Goal: Task Accomplishment & Management: Complete application form

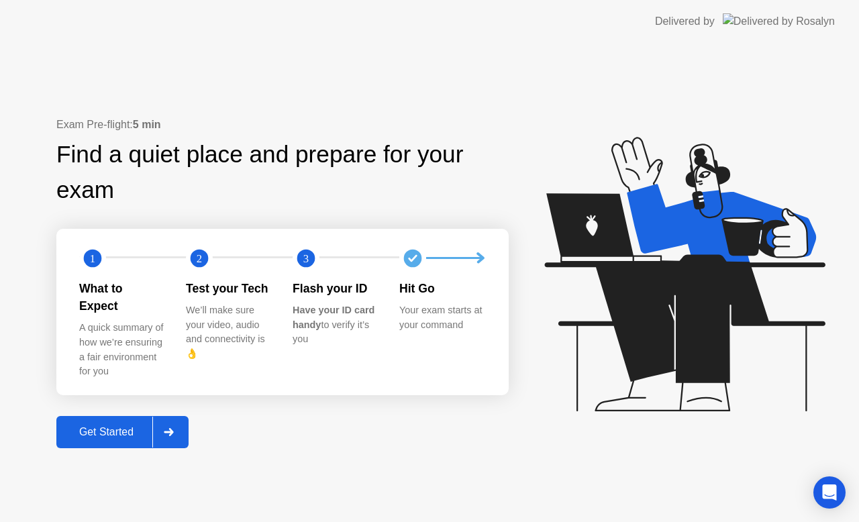
click at [118, 426] on div "Get Started" at bounding box center [106, 432] width 92 height 12
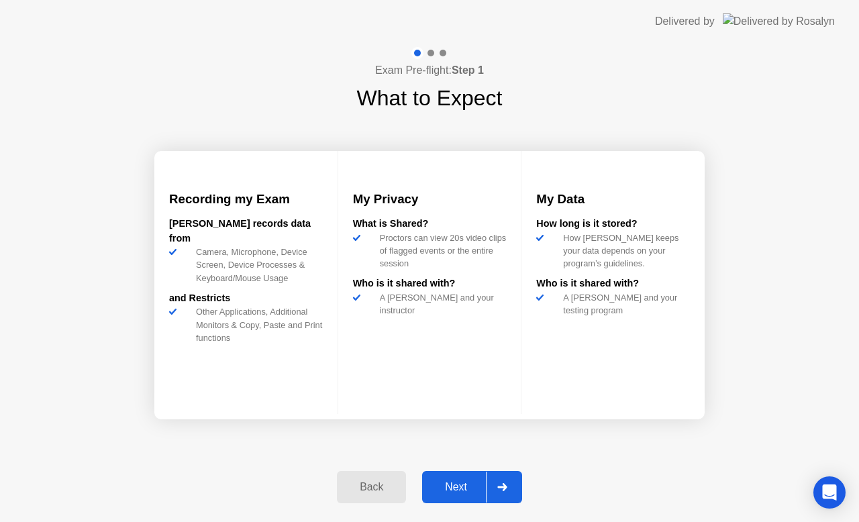
click at [462, 490] on div "Next" at bounding box center [456, 487] width 60 height 12
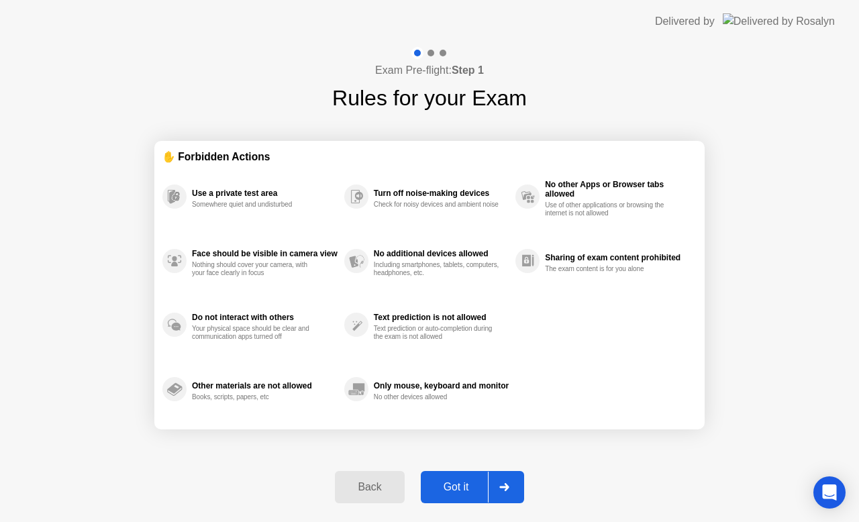
click at [458, 486] on div "Got it" at bounding box center [456, 487] width 63 height 12
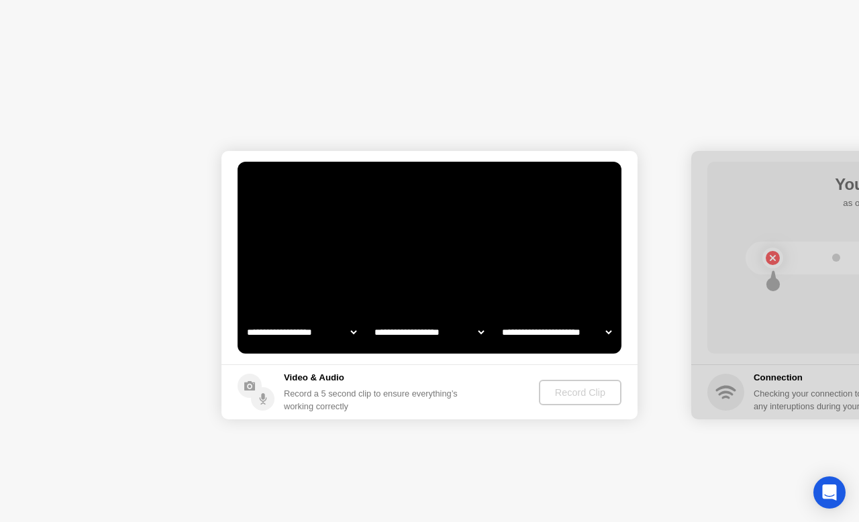
select select "**********"
select select "*******"
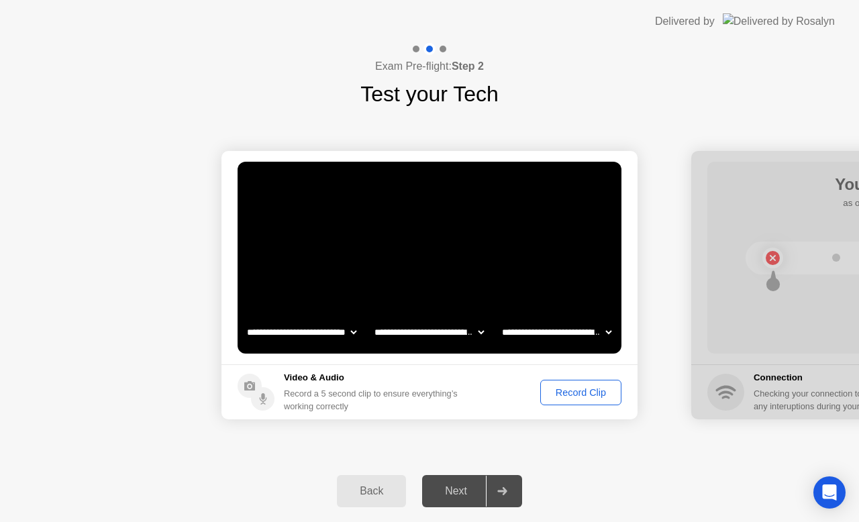
click at [582, 396] on div "Record Clip" at bounding box center [581, 392] width 72 height 11
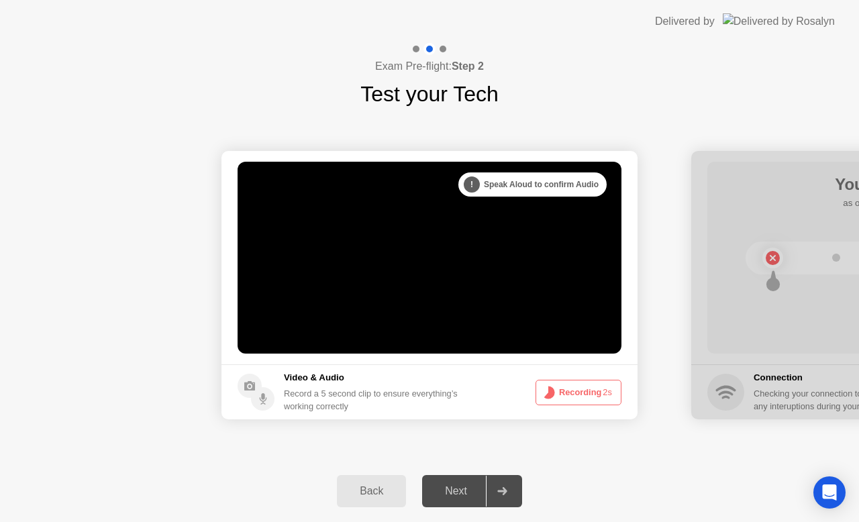
click at [455, 489] on div "Next" at bounding box center [456, 491] width 60 height 12
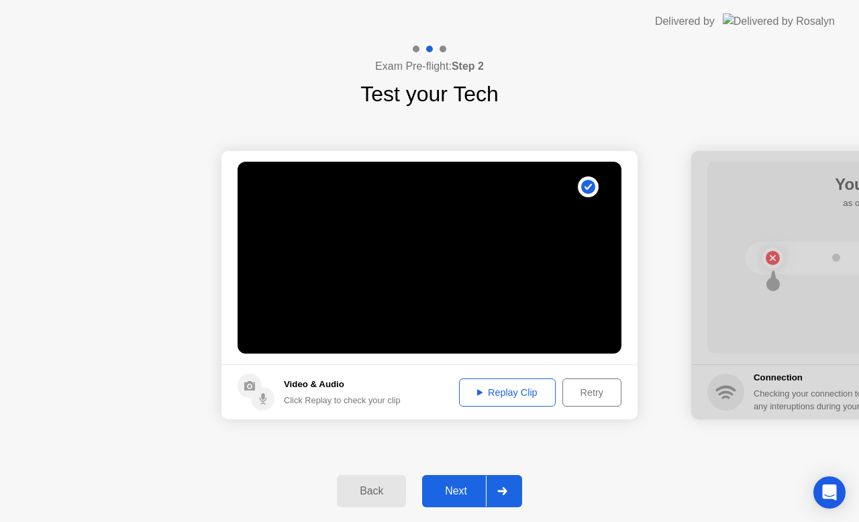
click at [507, 392] on div "Replay Clip" at bounding box center [507, 392] width 87 height 11
click at [458, 488] on div "Next" at bounding box center [456, 491] width 60 height 12
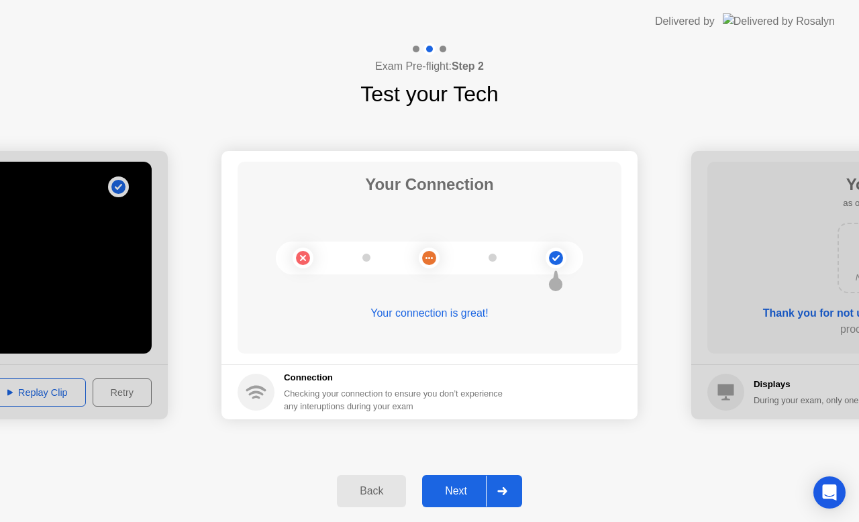
click at [460, 489] on div "Next" at bounding box center [456, 491] width 60 height 12
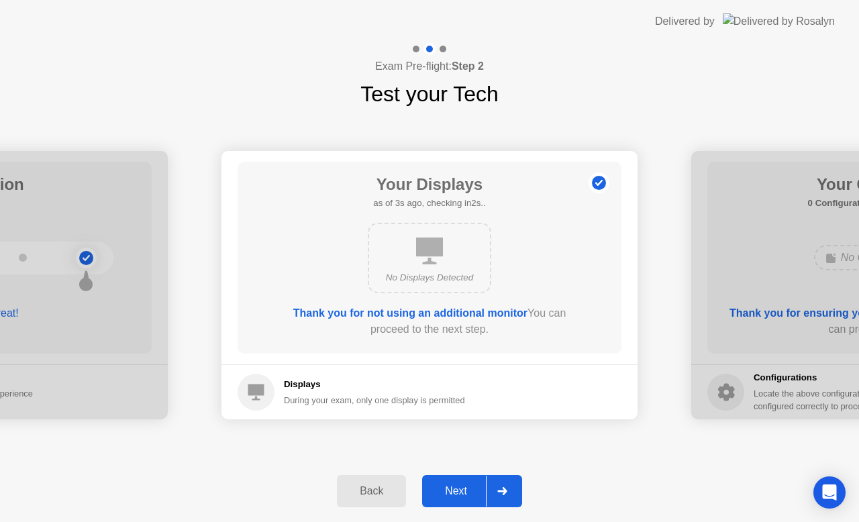
click at [460, 492] on div "Next" at bounding box center [456, 491] width 60 height 12
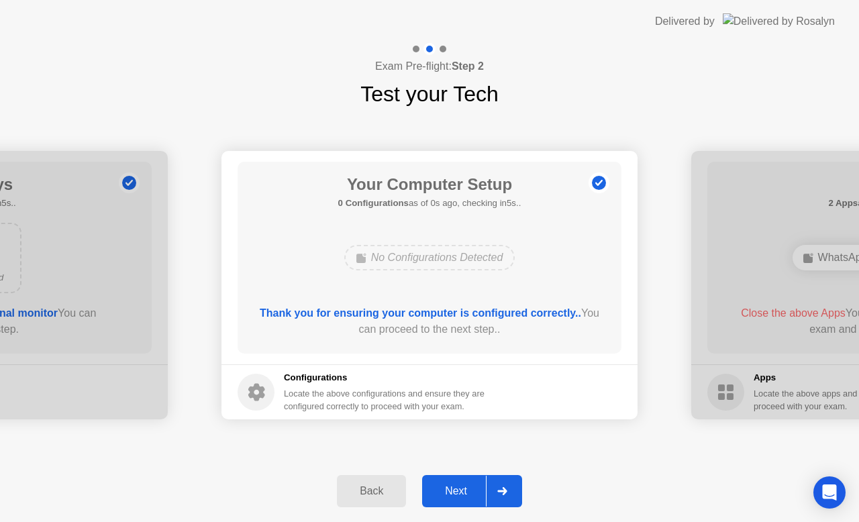
click at [463, 495] on div "Next" at bounding box center [456, 491] width 60 height 12
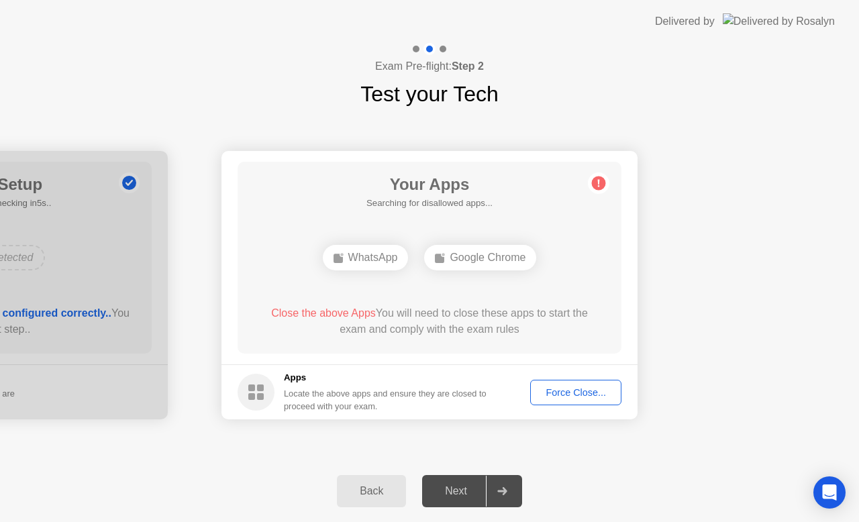
click at [580, 392] on div "Force Close..." at bounding box center [576, 392] width 82 height 11
click at [580, 395] on div "Force Close..." at bounding box center [576, 392] width 82 height 11
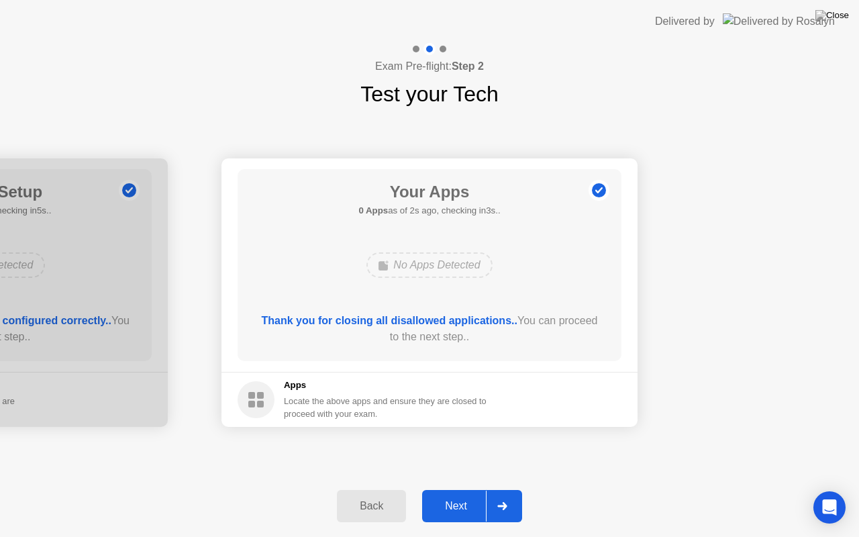
click at [459, 505] on div "Next" at bounding box center [456, 506] width 60 height 12
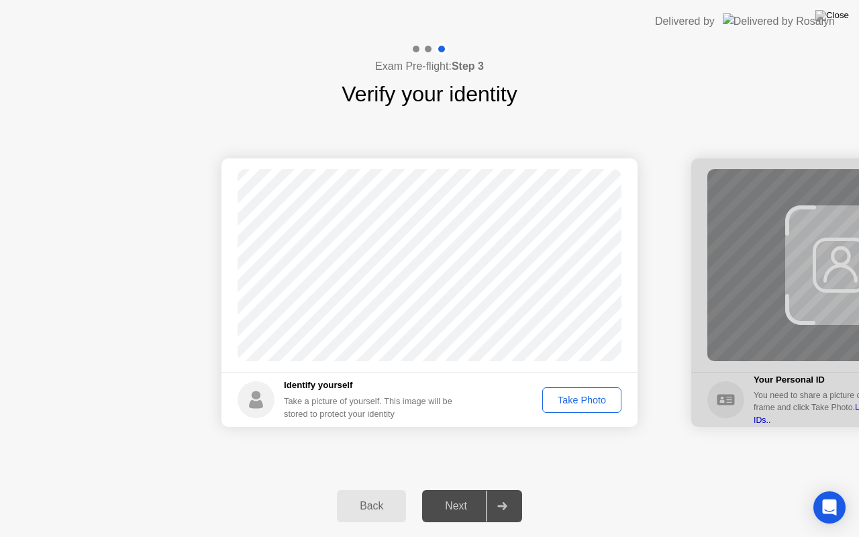
click at [577, 403] on div "Take Photo" at bounding box center [582, 399] width 70 height 11
click at [459, 508] on div "Next" at bounding box center [456, 506] width 60 height 12
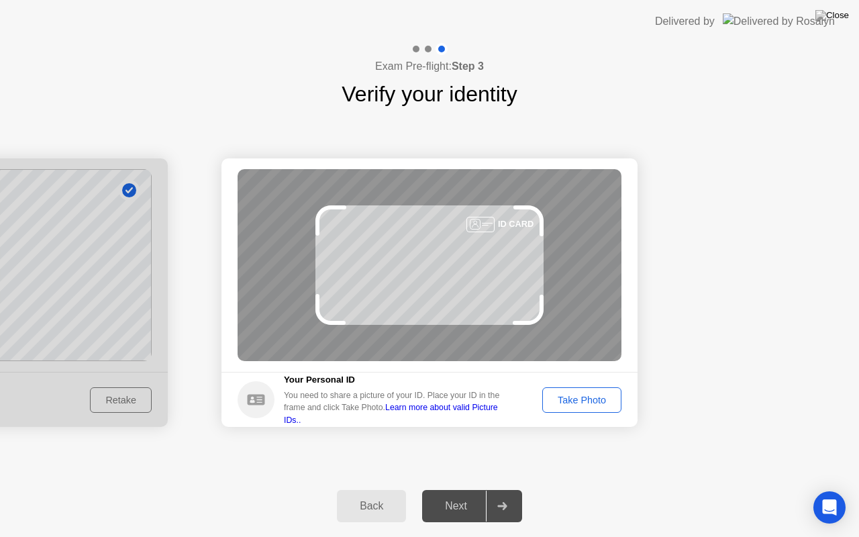
click at [571, 403] on div "Take Photo" at bounding box center [582, 399] width 70 height 11
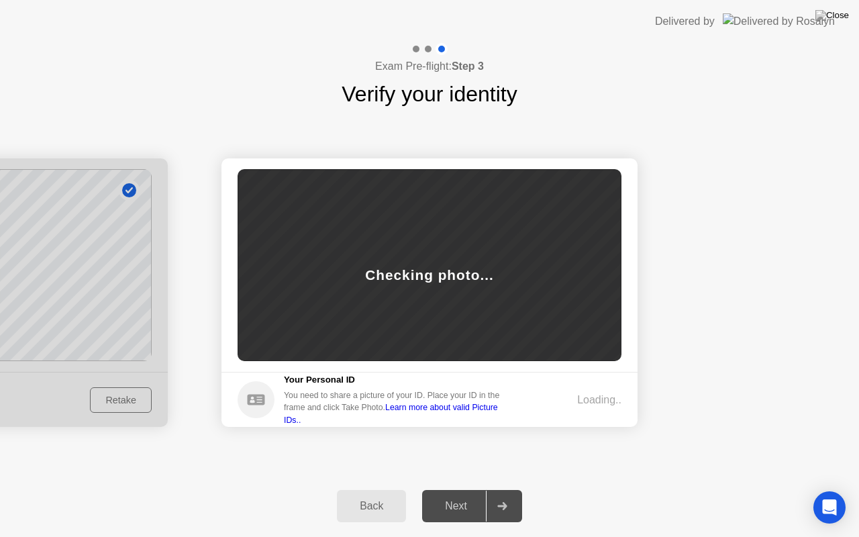
click at [575, 400] on div "Loading.." at bounding box center [577, 400] width 89 height 16
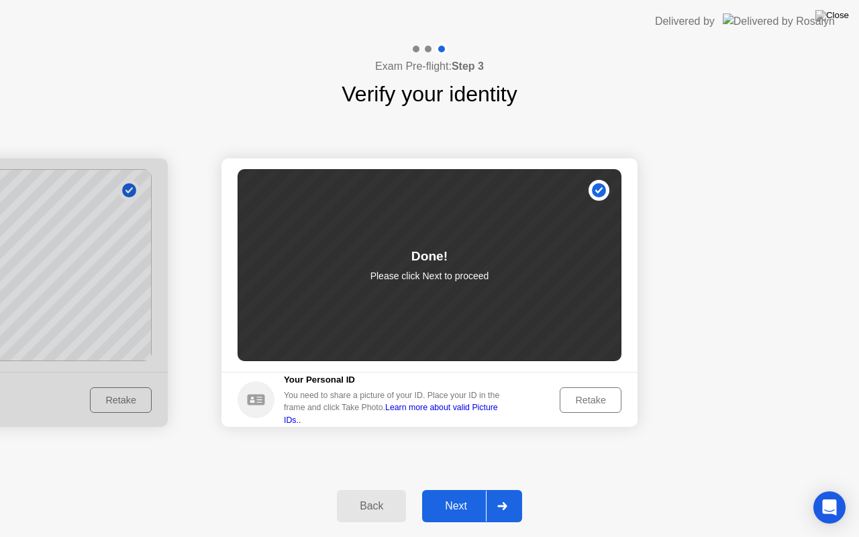
click at [460, 500] on div "Next" at bounding box center [456, 506] width 60 height 12
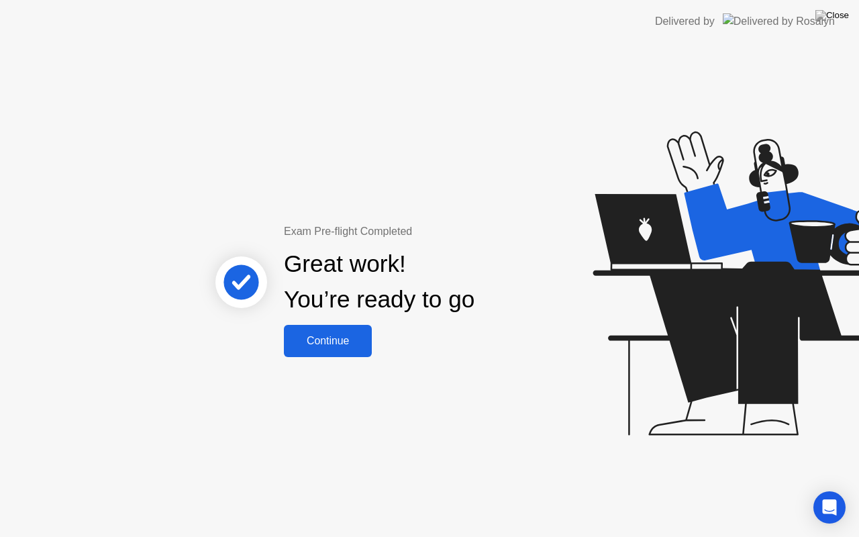
click at [338, 338] on div "Continue" at bounding box center [328, 341] width 80 height 12
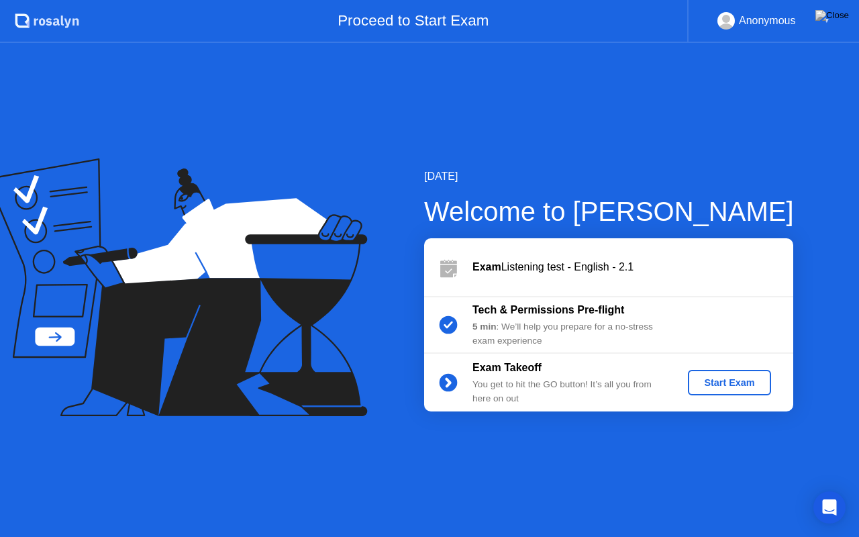
click at [741, 384] on div "Start Exam" at bounding box center [729, 382] width 72 height 11
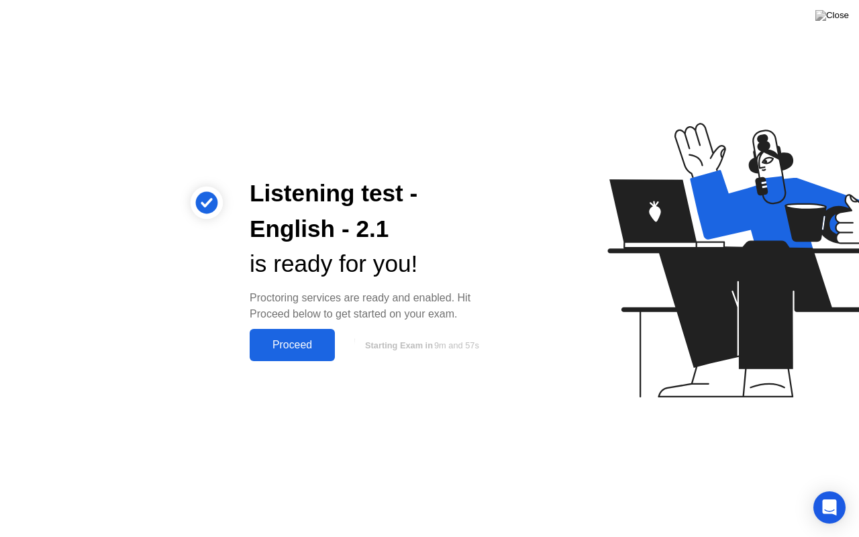
click at [302, 348] on div "Proceed" at bounding box center [292, 345] width 77 height 12
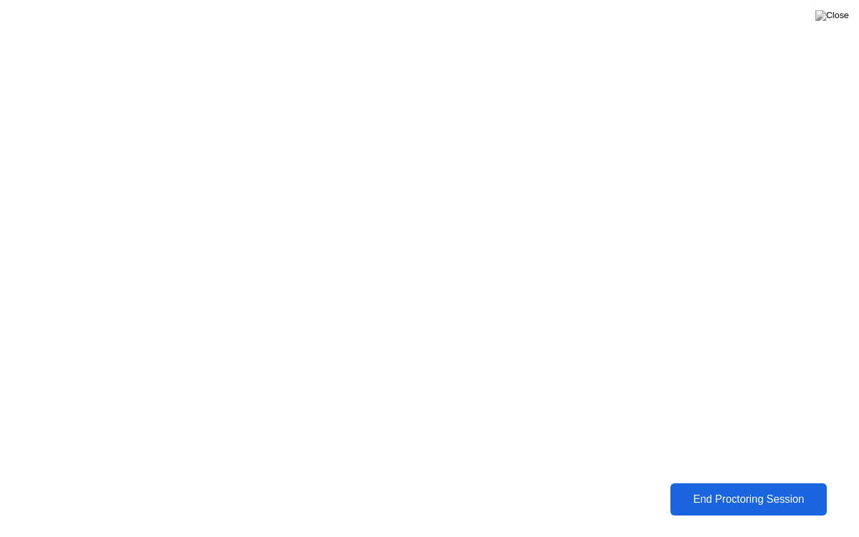
click at [731, 502] on div "End Proctoring Session" at bounding box center [748, 499] width 148 height 12
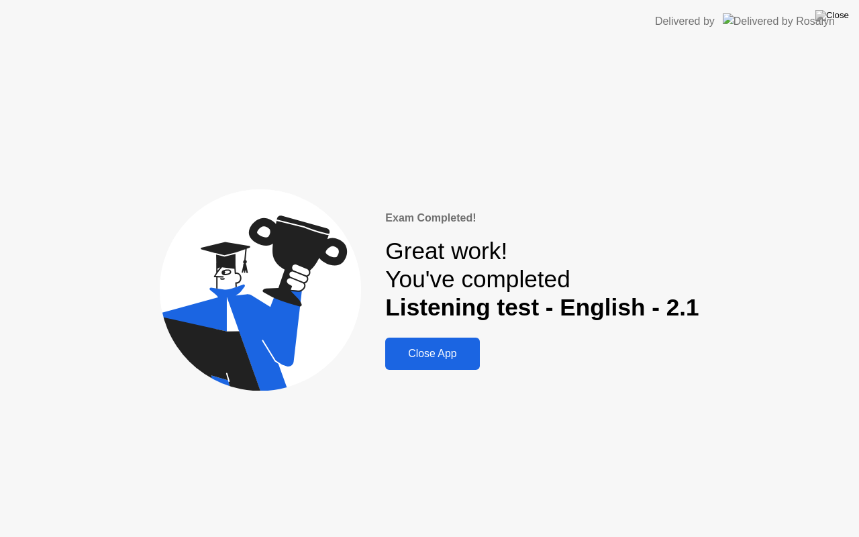
click at [438, 356] on div "Close App" at bounding box center [432, 354] width 86 height 12
